Goal: Find specific page/section: Find specific page/section

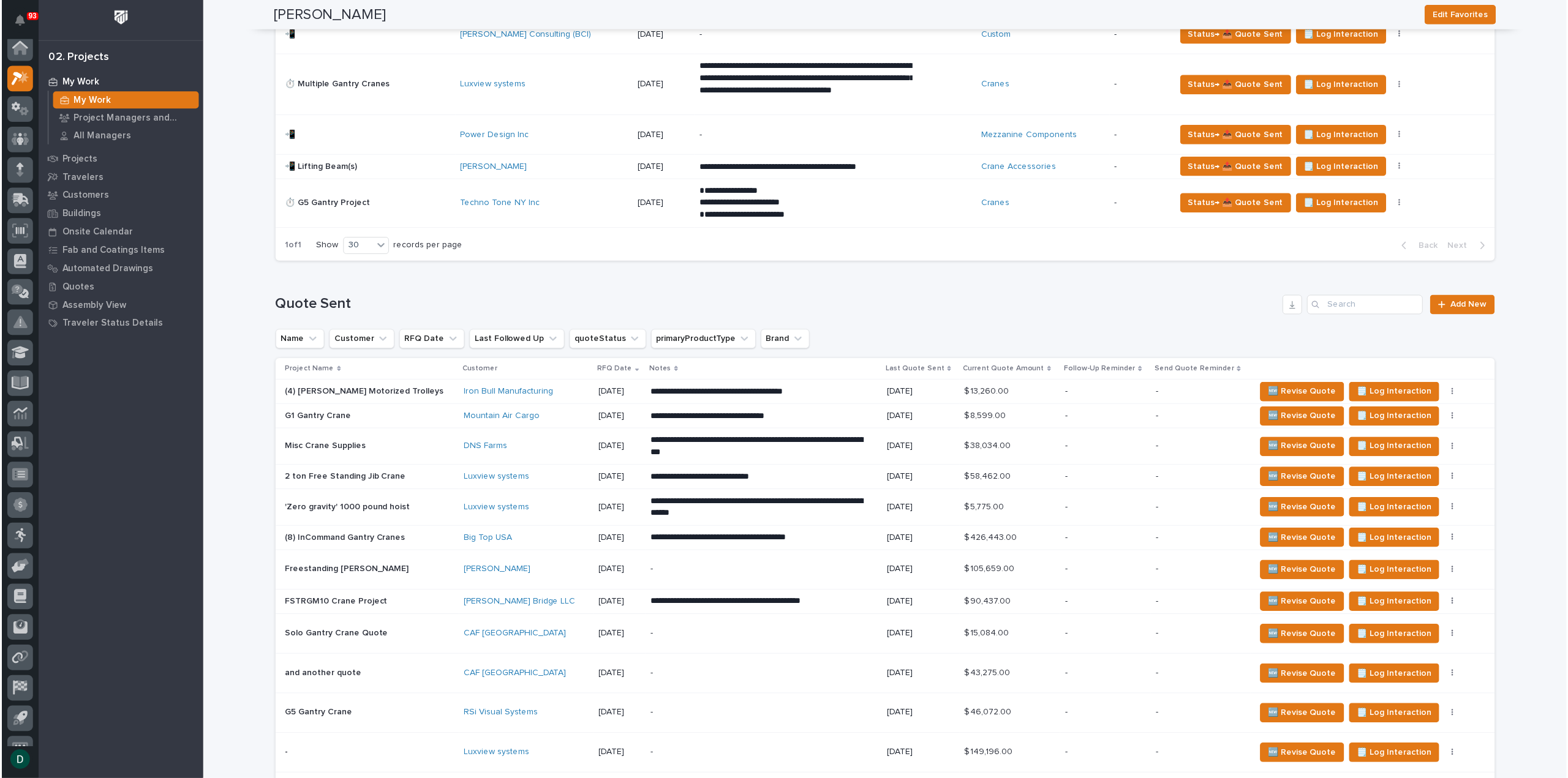
scroll to position [3, 0]
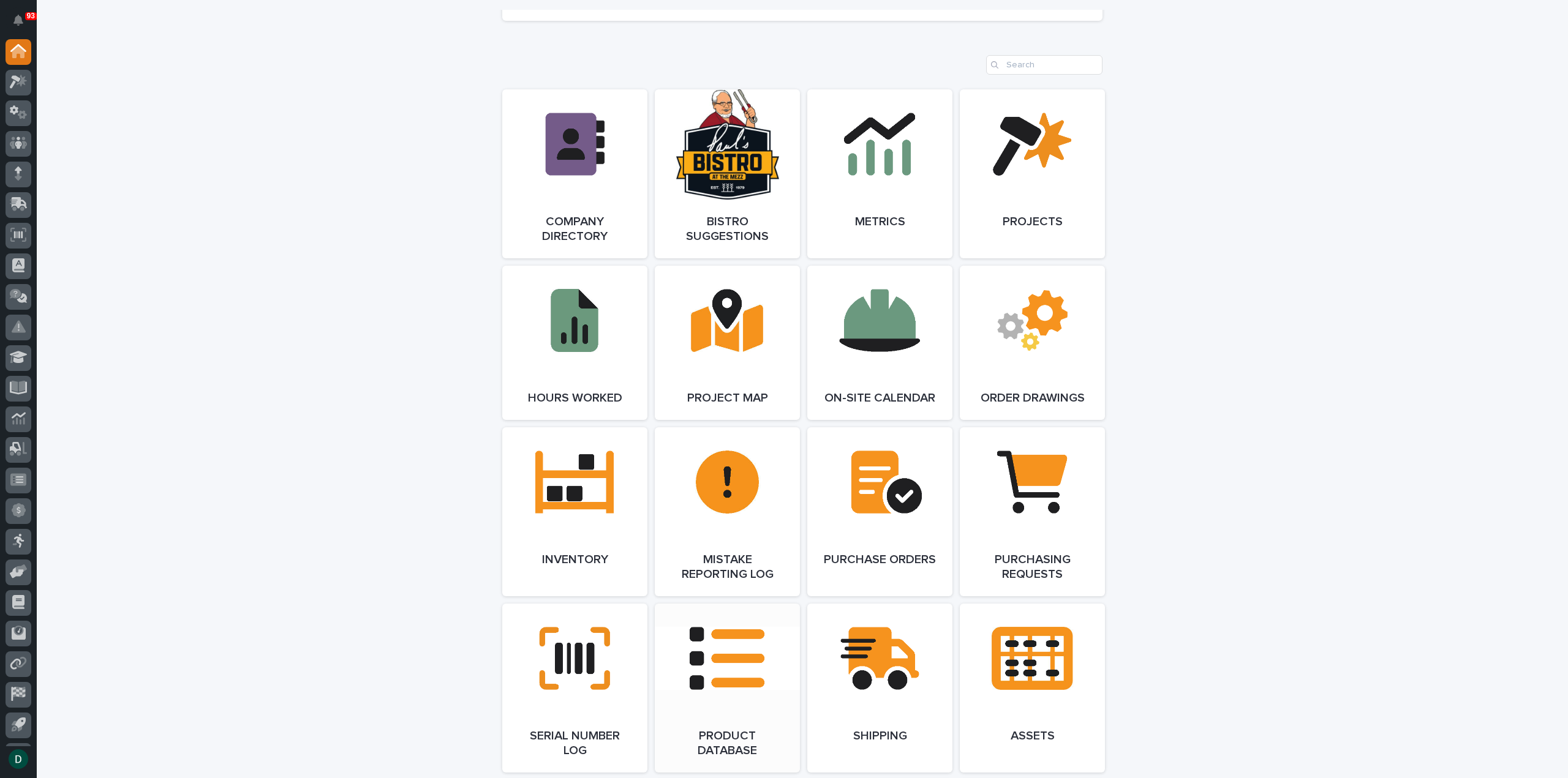
scroll to position [1041, 0]
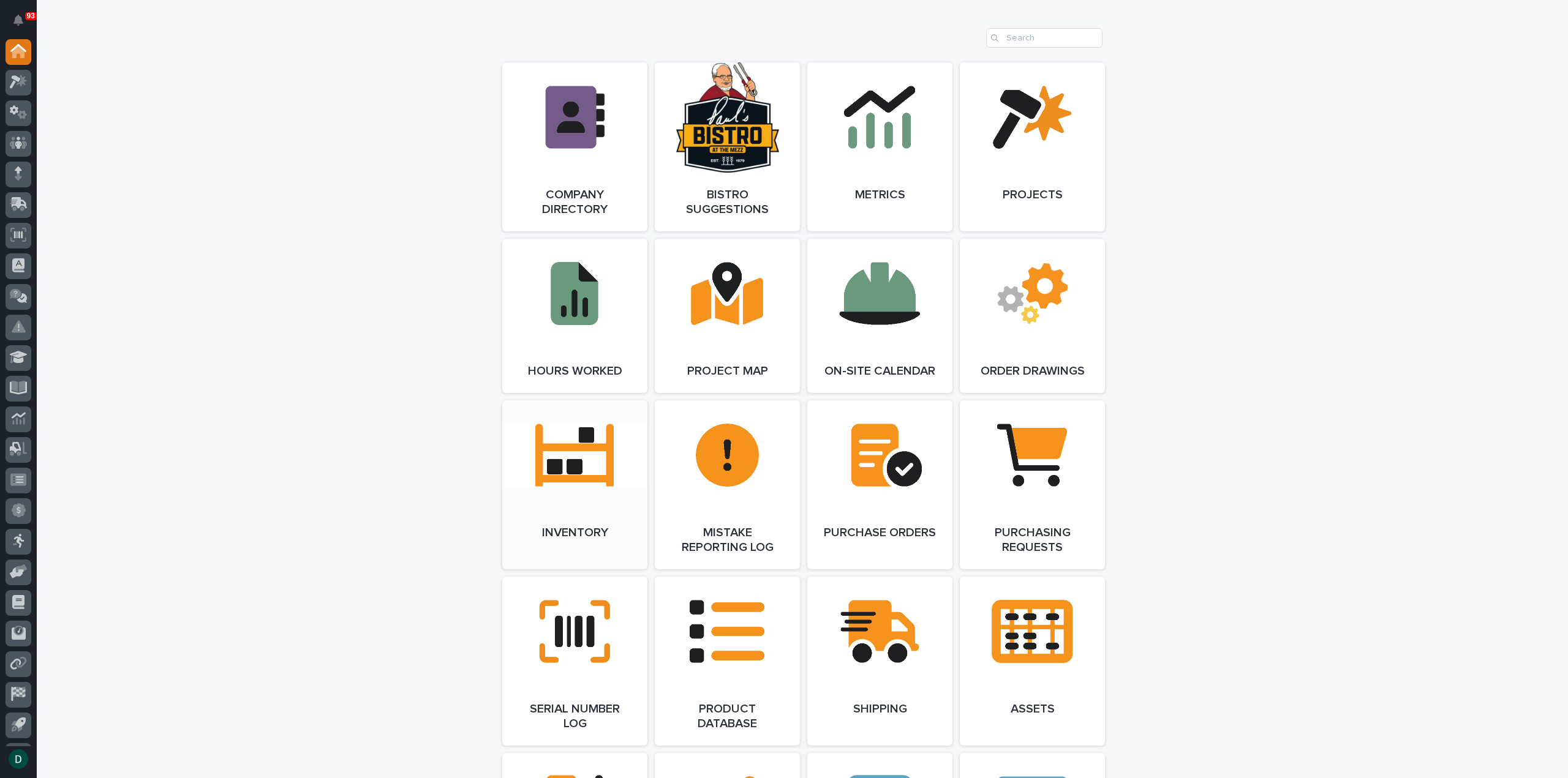
click at [576, 519] on link "Open Link" at bounding box center [575, 485] width 145 height 169
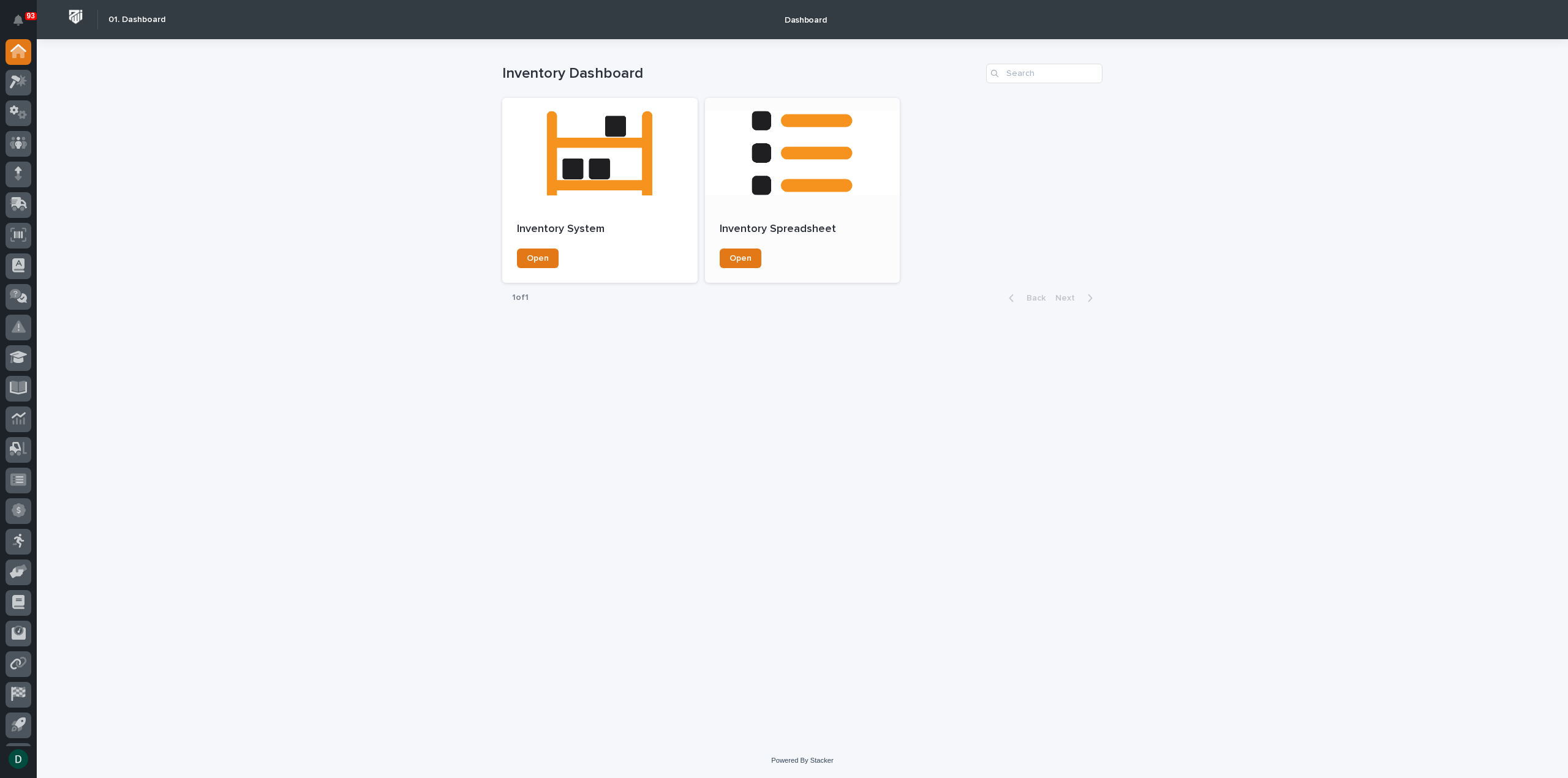
click at [800, 223] on p "Inventory Spreadsheet" at bounding box center [802, 230] width 166 height 14
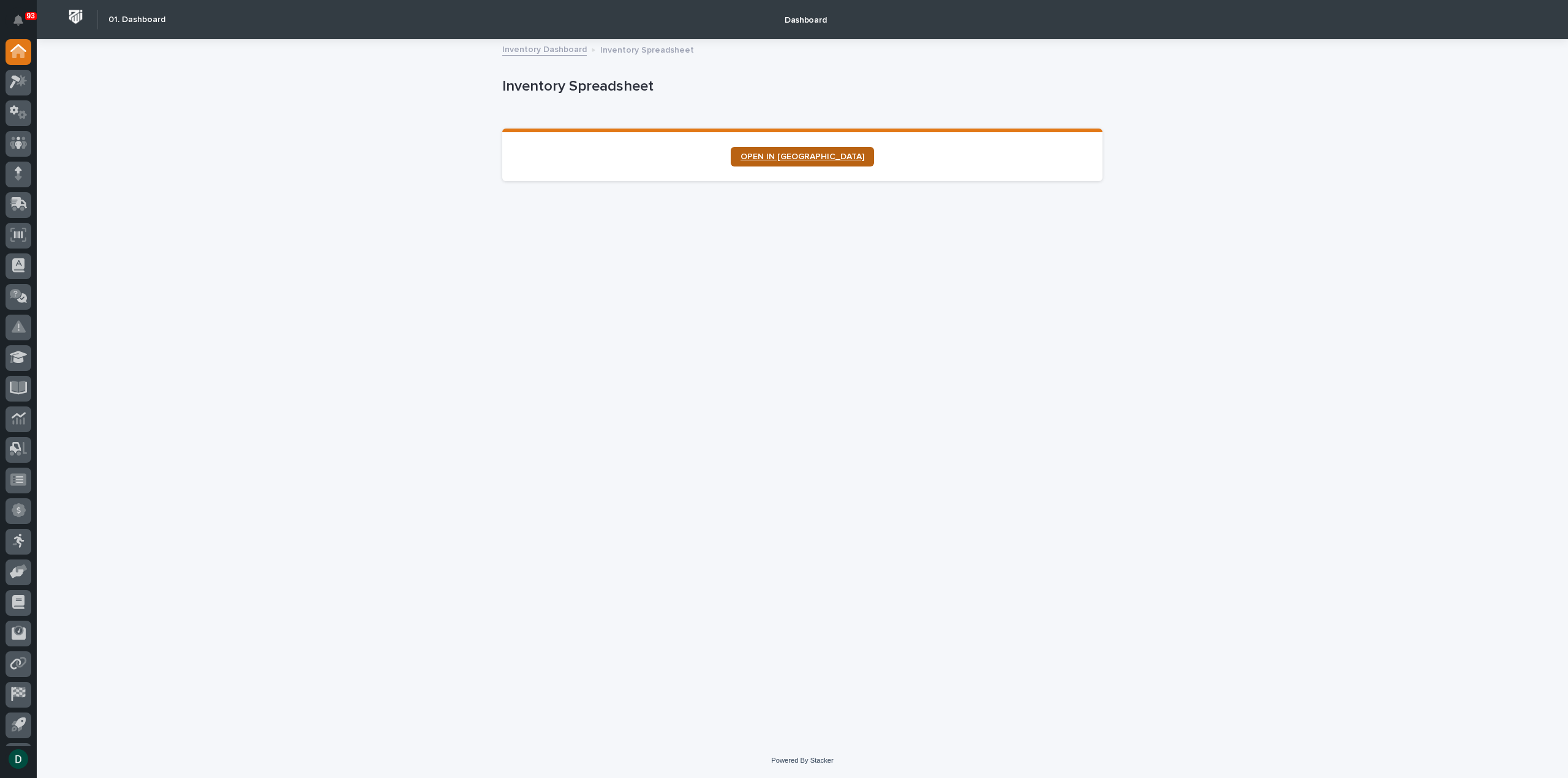
click at [799, 153] on span "OPEN IN NEW TAB" at bounding box center [803, 157] width 124 height 8
